Goal: Task Accomplishment & Management: Manage account settings

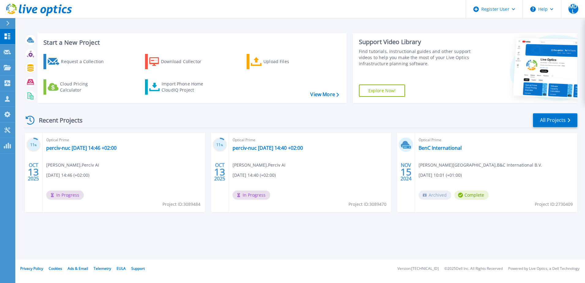
click at [201, 242] on div "Start a New Project Request a Collection Download Collector Upload Files Cloud …" at bounding box center [300, 129] width 570 height 259
click at [280, 148] on link "perciv-nuc [DATE] 14:40 +02:00" at bounding box center [268, 148] width 70 height 6
click at [81, 149] on link "perciv-nuc 2025-10-13 14:46 +02:00" at bounding box center [81, 148] width 70 height 6
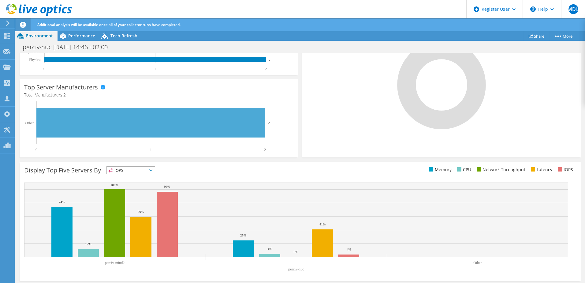
scroll to position [162, 0]
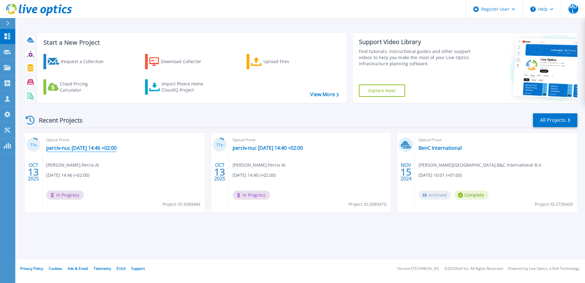
click at [77, 148] on link "perciv-nuc [DATE] 14:46 +02:00" at bounding box center [81, 148] width 70 height 6
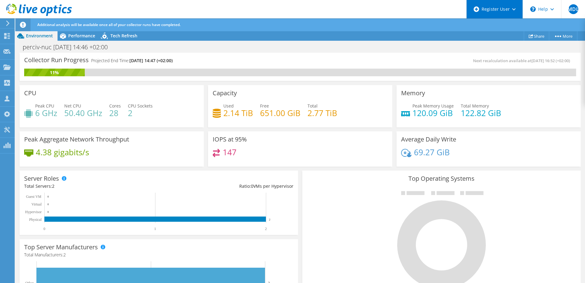
click at [510, 9] on div "Register User" at bounding box center [494, 9] width 56 height 18
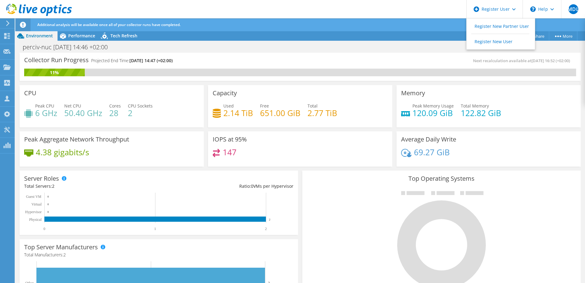
click at [427, 47] on div "perciv-nuc 2025-10-13 14:46 +02:00 Print" at bounding box center [300, 46] width 570 height 11
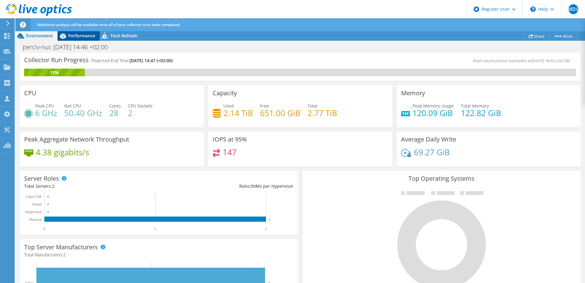
click at [88, 33] on span "Performance" at bounding box center [81, 36] width 27 height 6
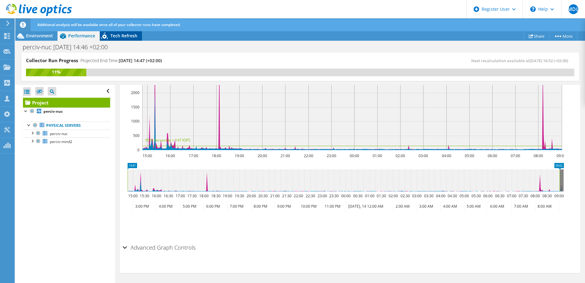
click at [109, 40] on icon at bounding box center [105, 37] width 11 height 13
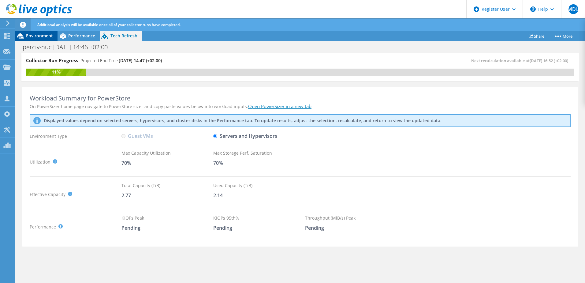
click at [34, 38] on span "Environment" at bounding box center [39, 36] width 27 height 6
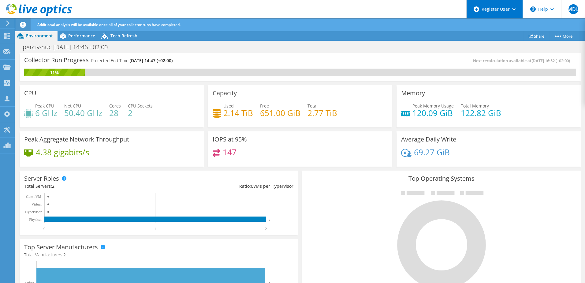
click at [516, 13] on div "Register User" at bounding box center [494, 9] width 56 height 18
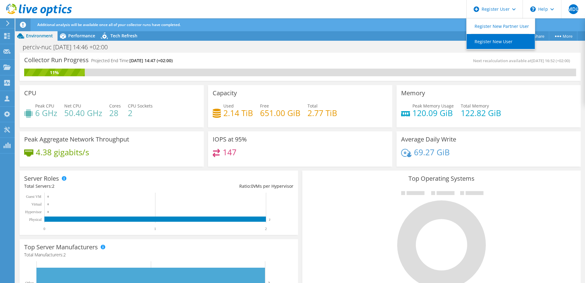
click at [507, 42] on link "Register New User" at bounding box center [501, 41] width 68 height 15
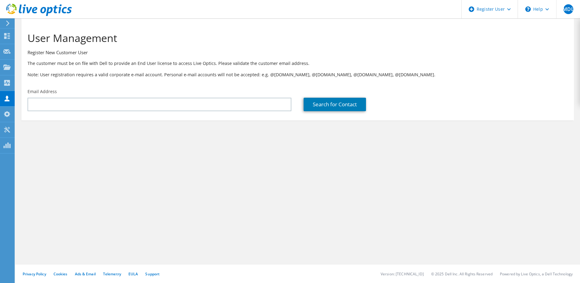
click at [211, 92] on div "Email Address" at bounding box center [159, 99] width 276 height 29
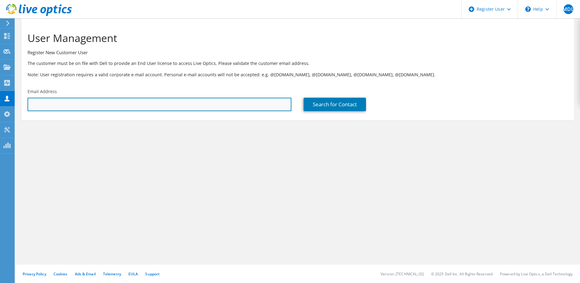
click at [207, 103] on input "text" at bounding box center [160, 104] width 264 height 13
type input "[EMAIL_ADDRESS][PERSON_NAME]"
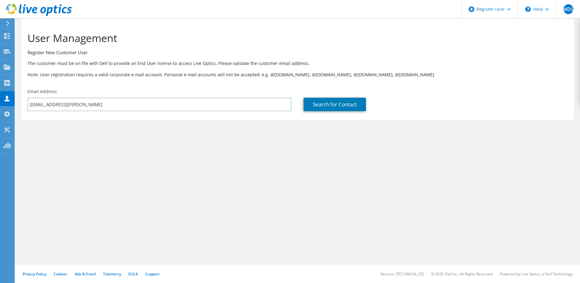
click at [190, 155] on section "User Management Register New Customer User The customer must be on file with De…" at bounding box center [297, 87] width 565 height 139
click at [345, 106] on link "Search for Contact" at bounding box center [335, 104] width 62 height 13
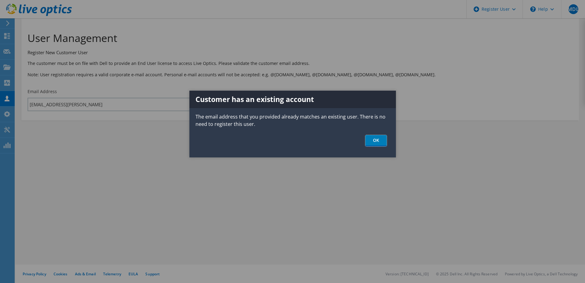
click at [371, 140] on link "OK" at bounding box center [375, 140] width 21 height 11
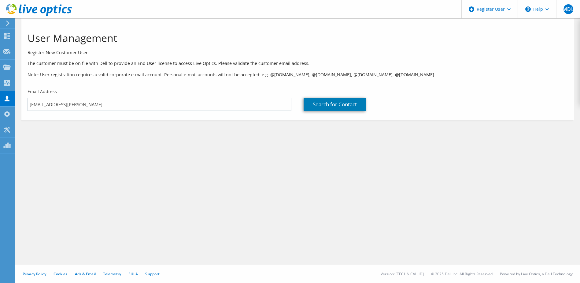
click at [370, 152] on div "User Management Register New Customer User The customer must be on file with De…" at bounding box center [297, 150] width 565 height 264
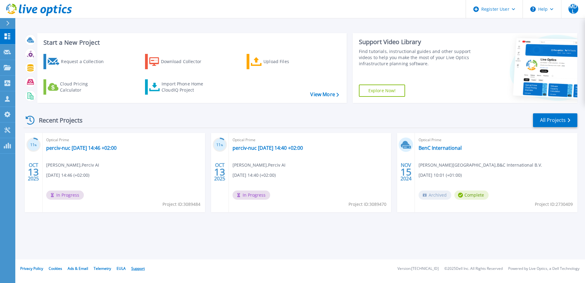
click at [141, 270] on link "Support" at bounding box center [137, 268] width 13 height 5
click at [324, 232] on div "Start a New Project Request a Collection Download Collector Upload Files Cloud …" at bounding box center [300, 129] width 570 height 259
click at [106, 148] on link "perciv-nuc [DATE] 14:46 +02:00" at bounding box center [81, 148] width 70 height 6
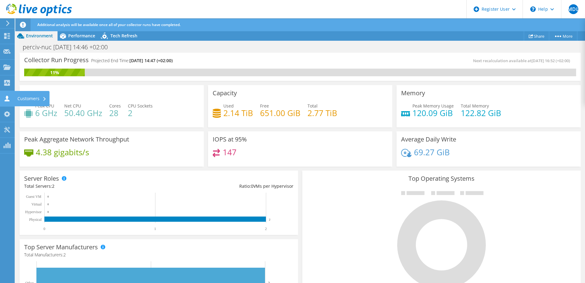
click at [31, 99] on div "Customers" at bounding box center [31, 98] width 35 height 15
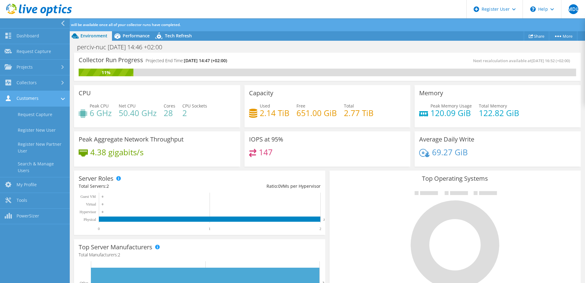
click at [57, 100] on link "Customers" at bounding box center [35, 99] width 70 height 16
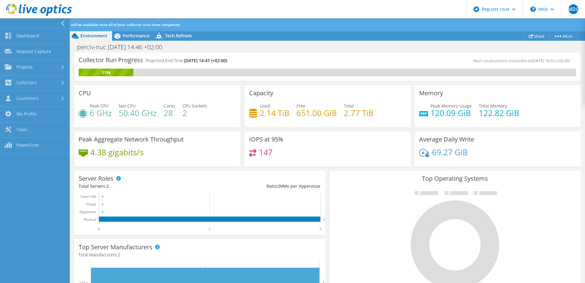
drag, startPoint x: 471, startPoint y: 37, endPoint x: 516, endPoint y: 26, distance: 46.9
click at [473, 36] on div "Project Actions Project Actions Share More Project Details" at bounding box center [327, 36] width 515 height 10
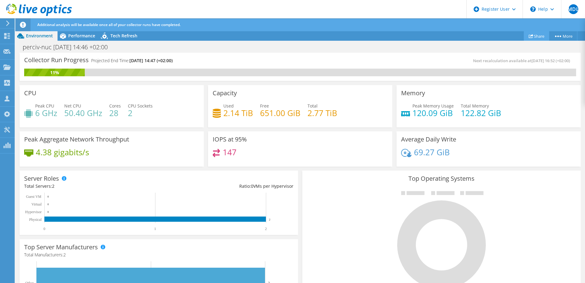
click at [538, 35] on link "Share" at bounding box center [536, 35] width 25 height 9
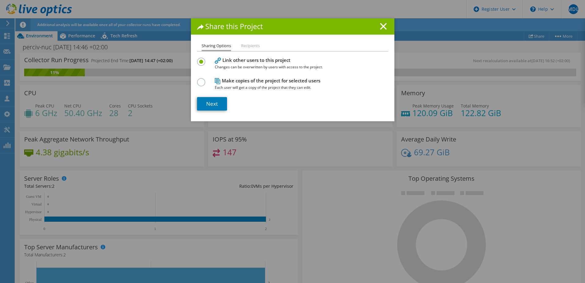
click at [250, 43] on li "Recipients" at bounding box center [250, 46] width 19 height 8
click at [250, 47] on li "Recipients" at bounding box center [250, 46] width 19 height 8
click at [383, 26] on icon at bounding box center [383, 26] width 7 height 7
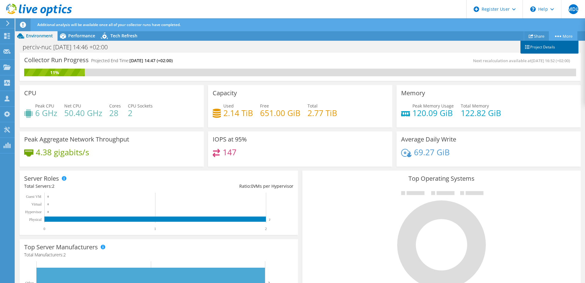
click at [547, 46] on link "Project Details" at bounding box center [549, 47] width 58 height 13
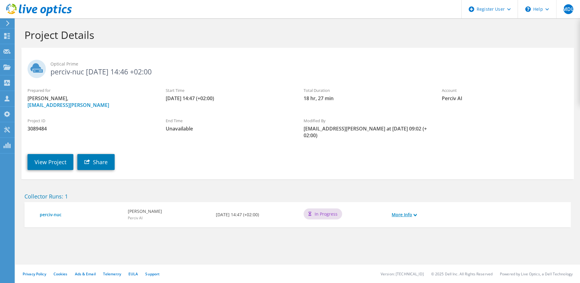
click at [413, 211] on link "More Info" at bounding box center [404, 214] width 25 height 7
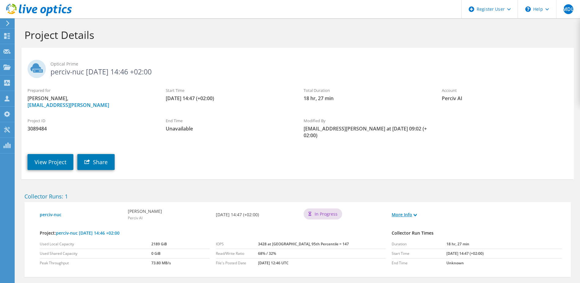
click at [401, 211] on link "More Info" at bounding box center [404, 214] width 25 height 7
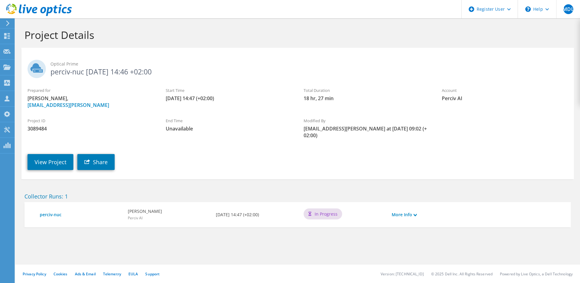
click at [212, 129] on span "Unavailable" at bounding box center [229, 128] width 126 height 7
